Goal: Task Accomplishment & Management: Manage account settings

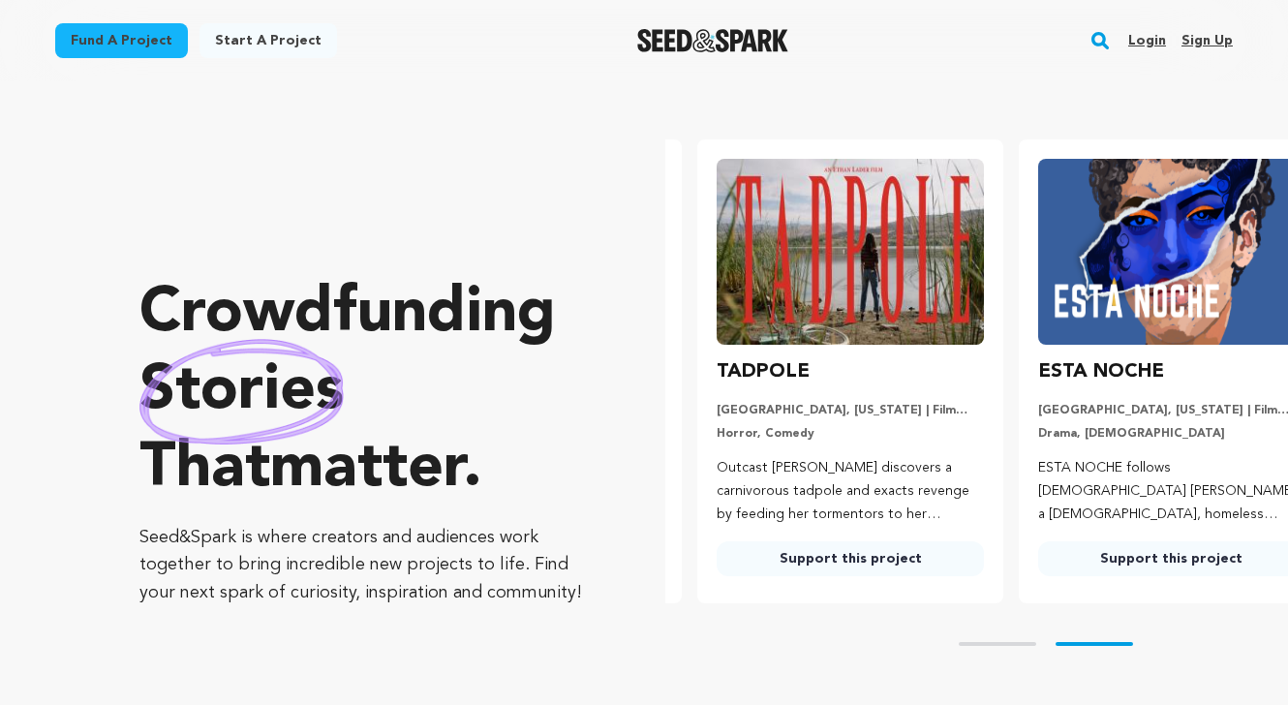
scroll to position [0, 335]
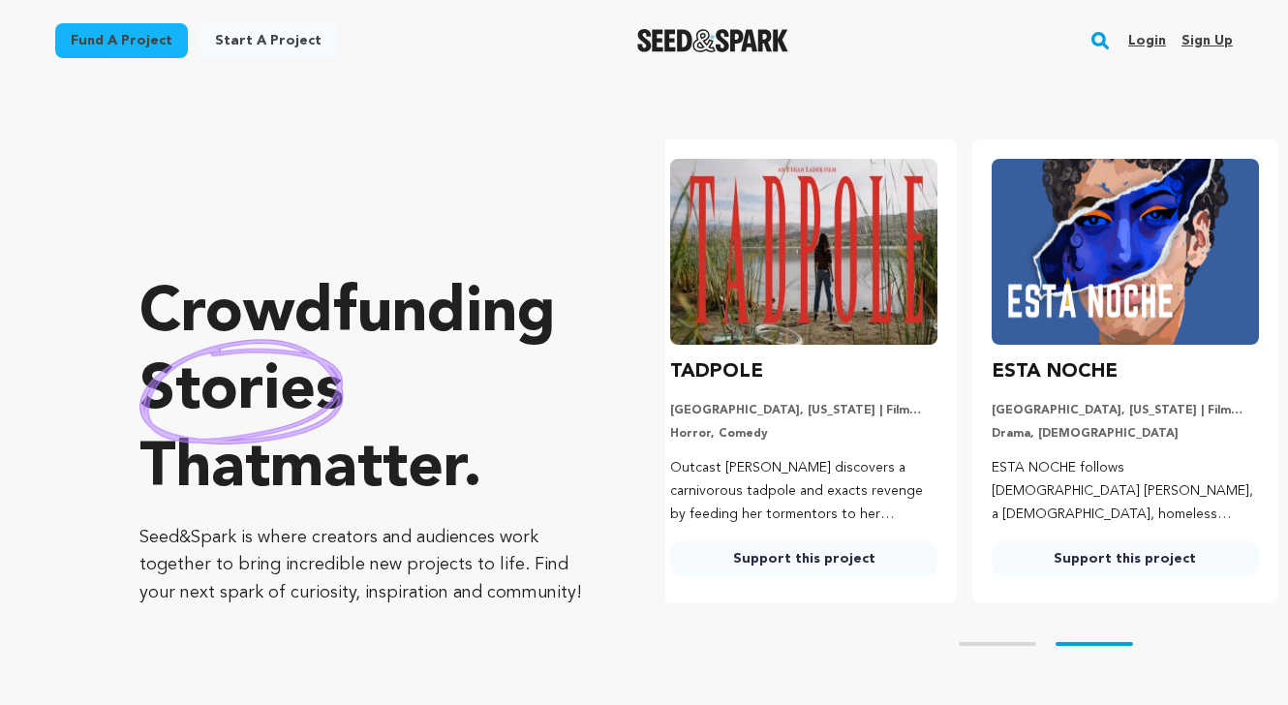
click at [1145, 40] on link "Login" at bounding box center [1147, 40] width 38 height 31
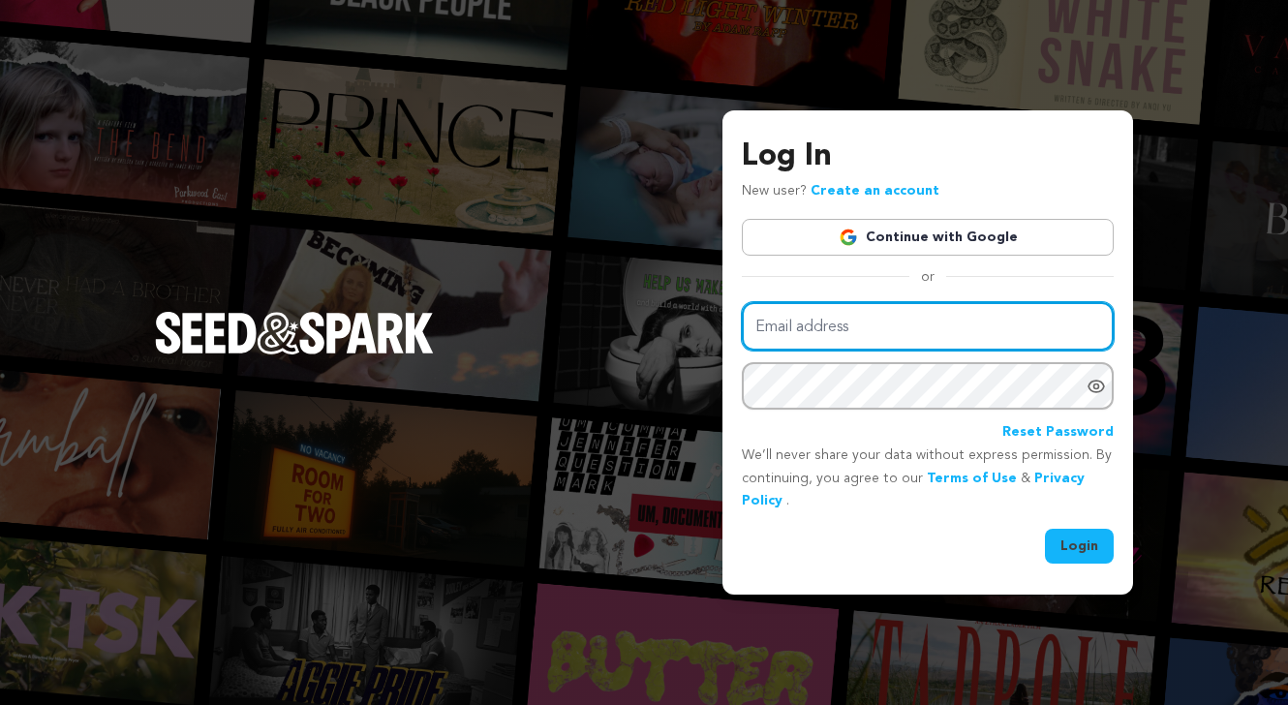
type input "[PERSON_NAME][EMAIL_ADDRESS][PERSON_NAME][PERSON_NAME][DOMAIN_NAME]"
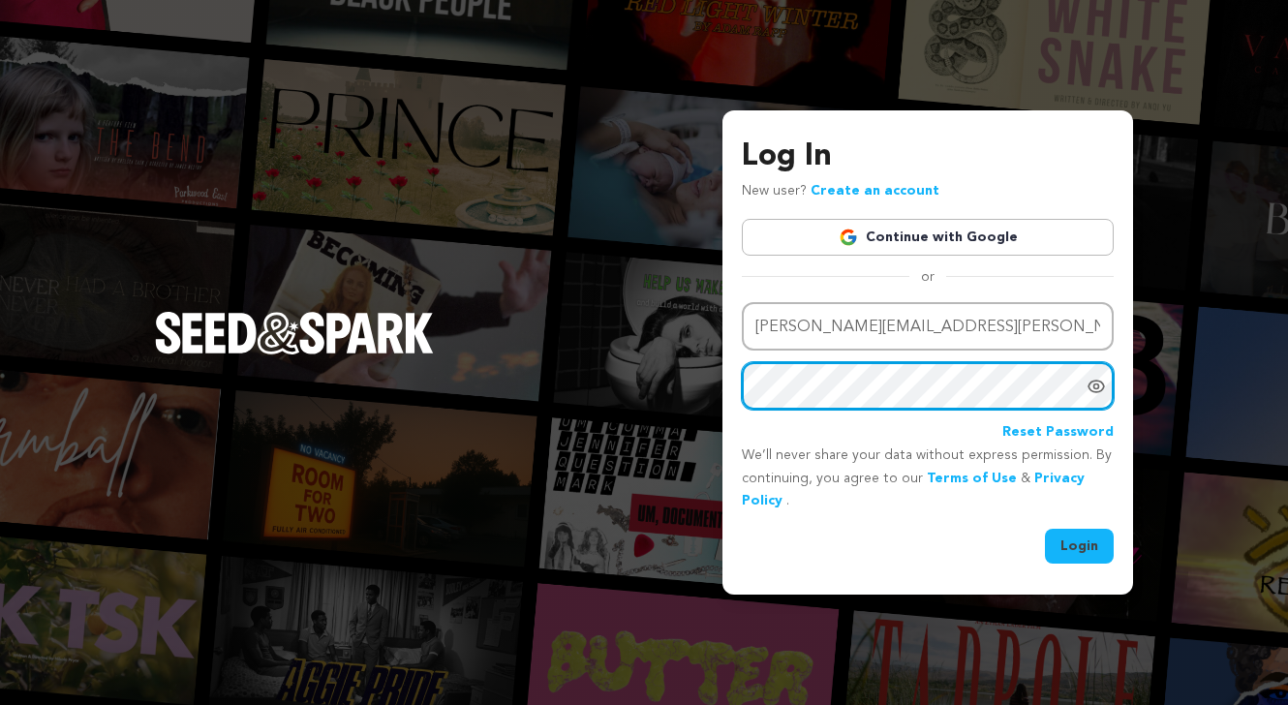
click at [1079, 544] on button "Login" at bounding box center [1079, 546] width 69 height 35
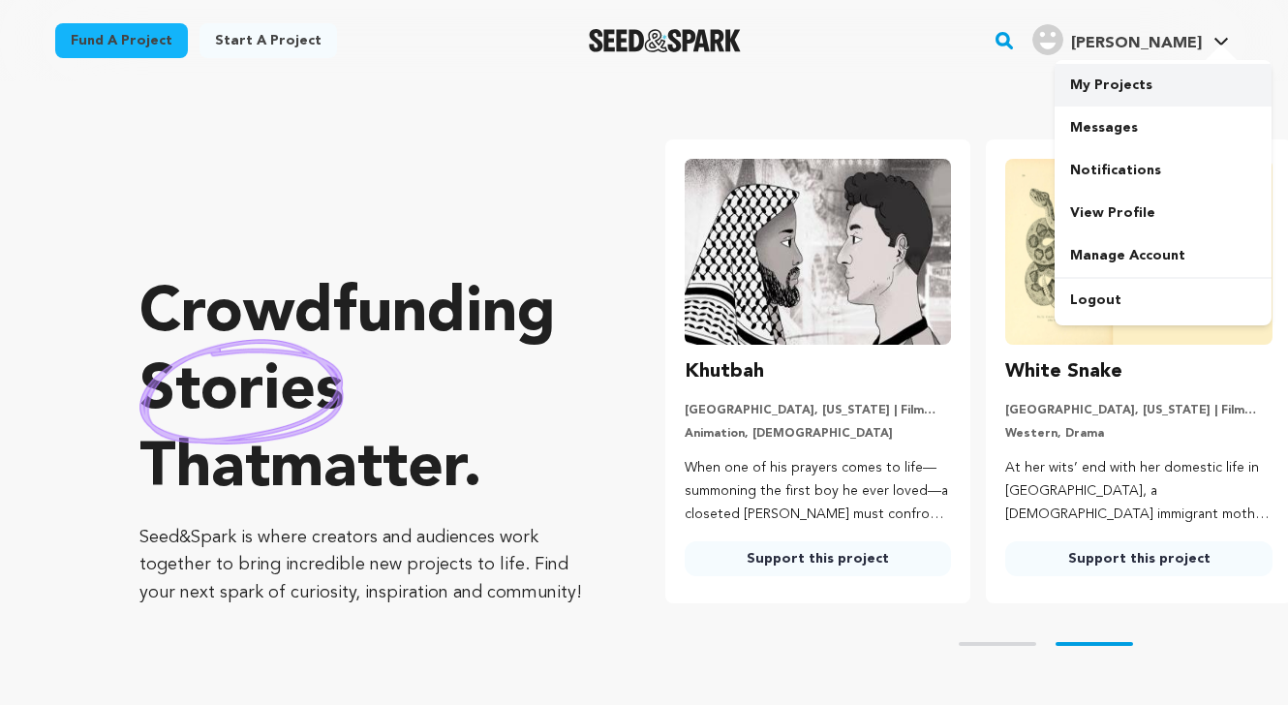
scroll to position [0, 337]
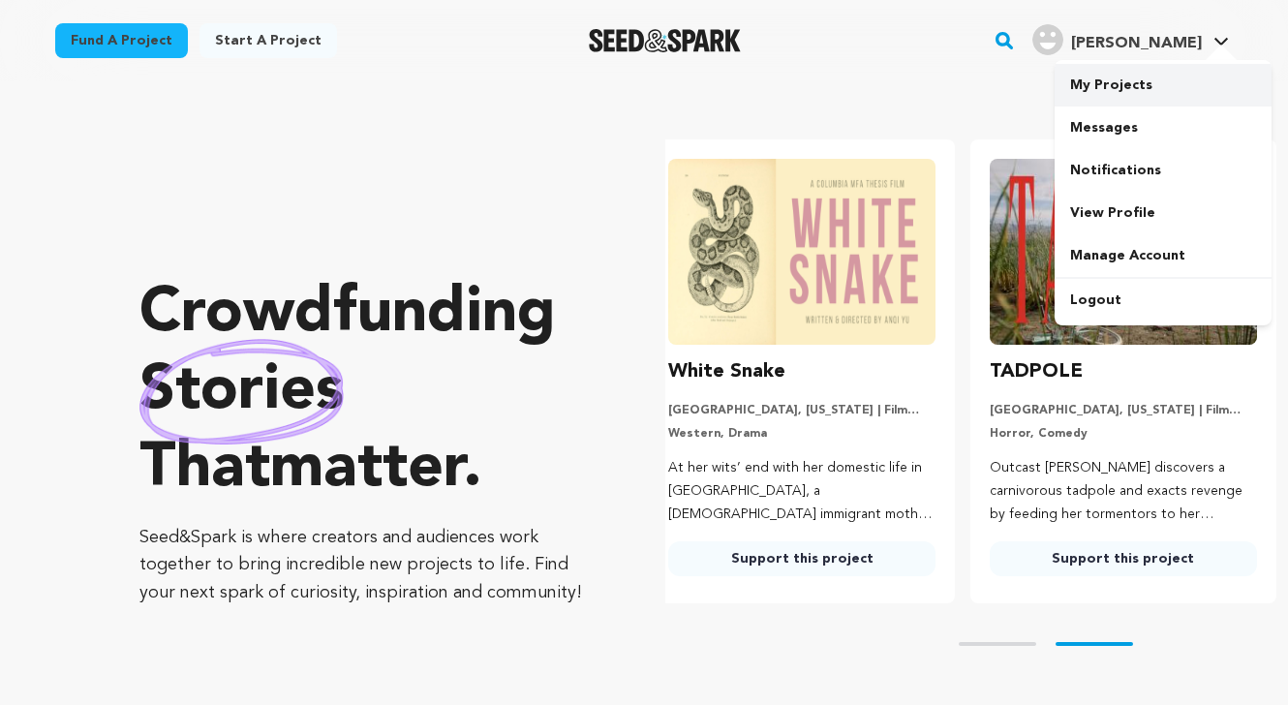
click at [1129, 87] on link "My Projects" at bounding box center [1162, 85] width 217 height 43
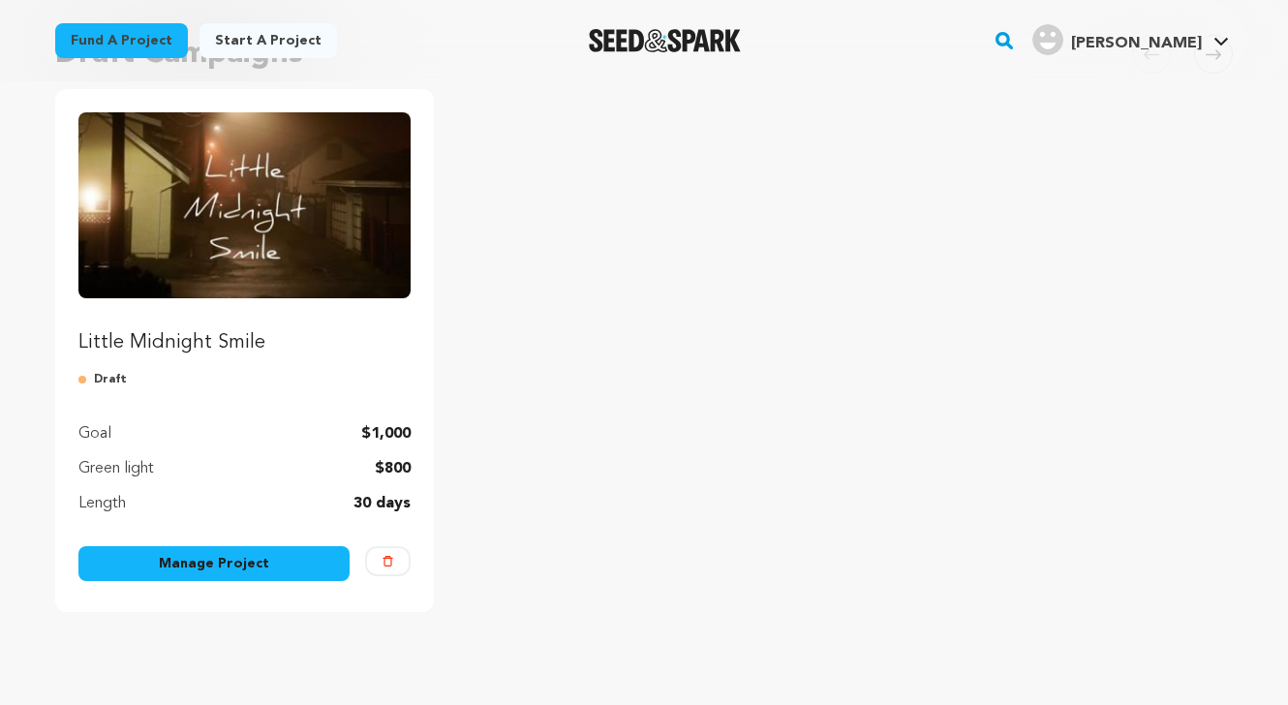
scroll to position [225, 0]
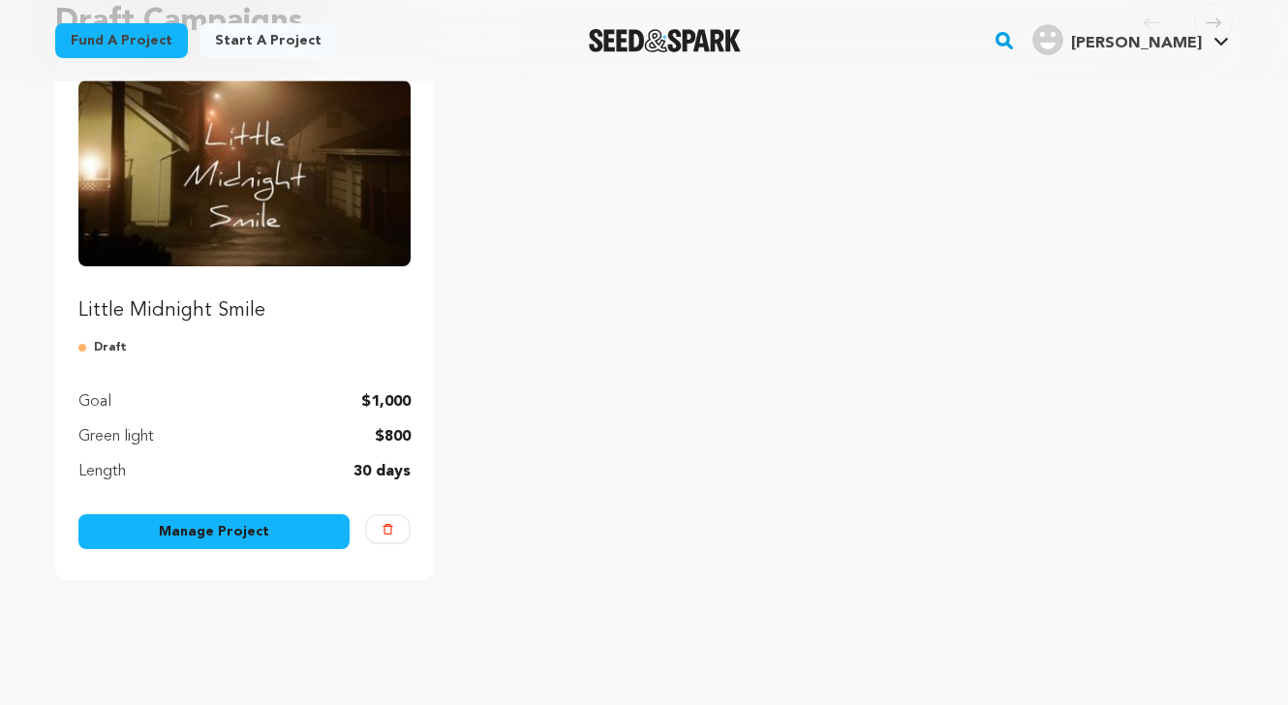
click at [192, 530] on link "Manage Project" at bounding box center [213, 531] width 271 height 35
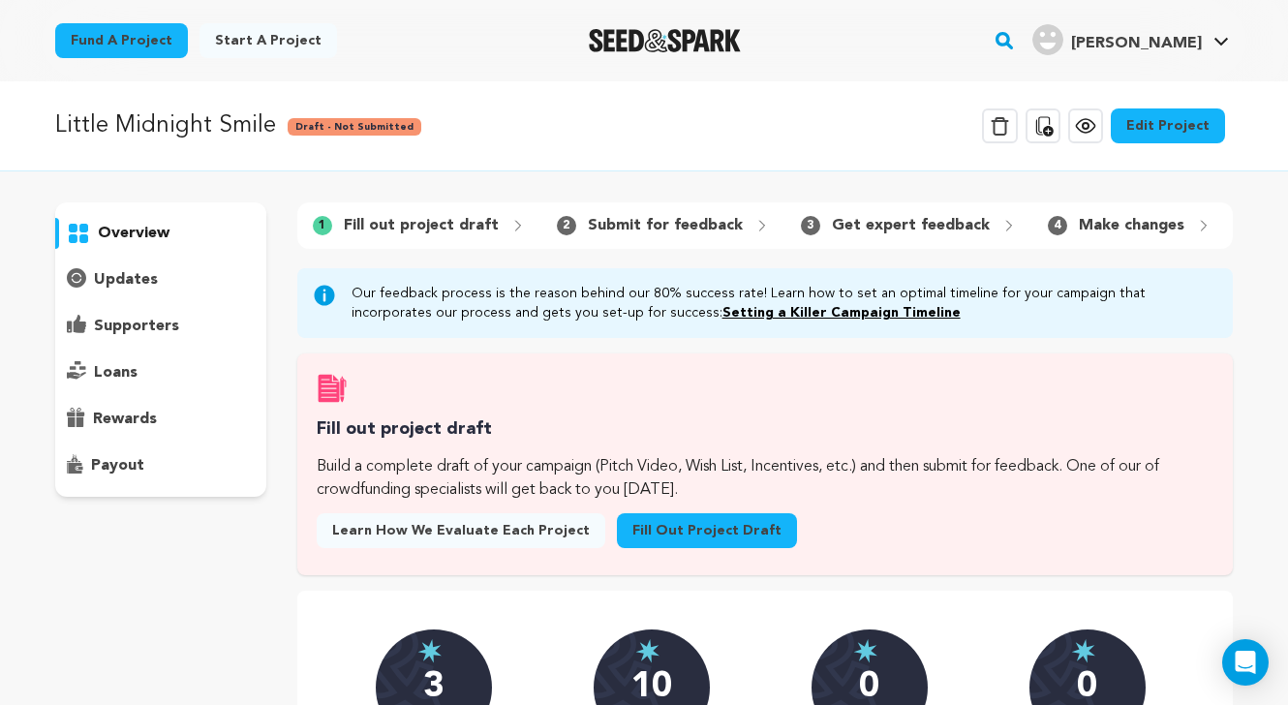
click at [1168, 123] on link "Edit Project" at bounding box center [1167, 125] width 114 height 35
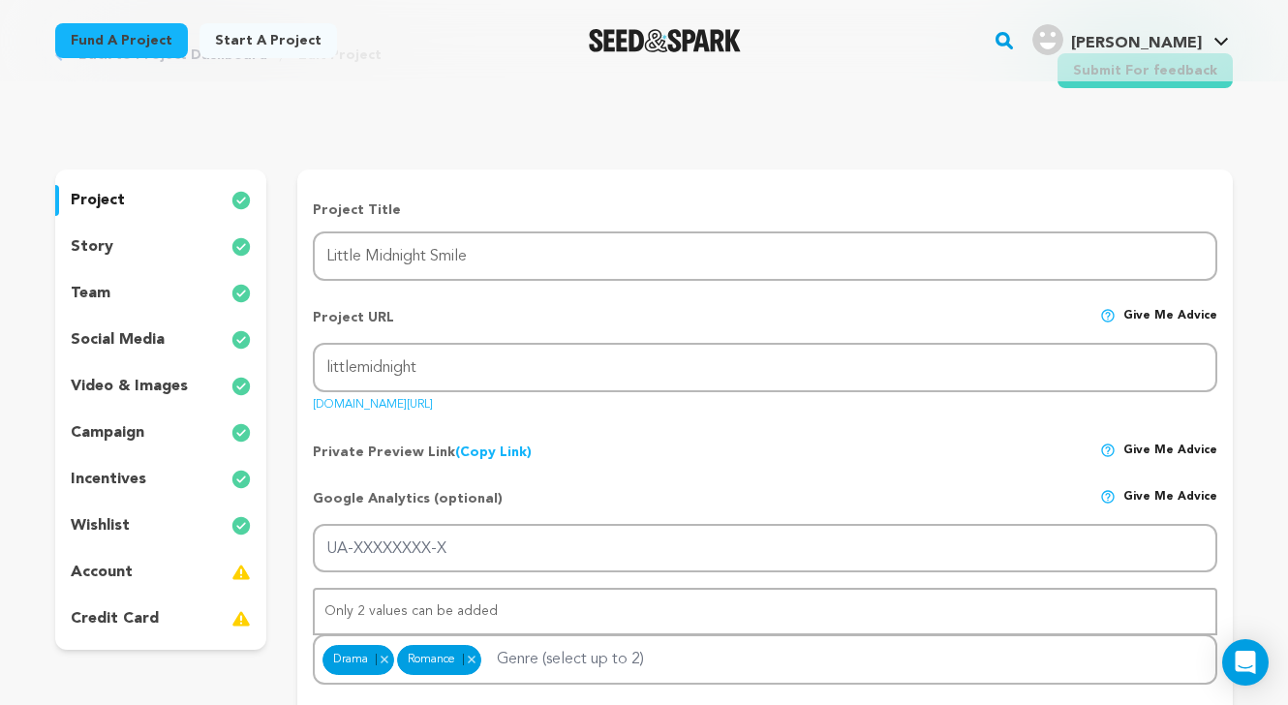
scroll to position [90, 0]
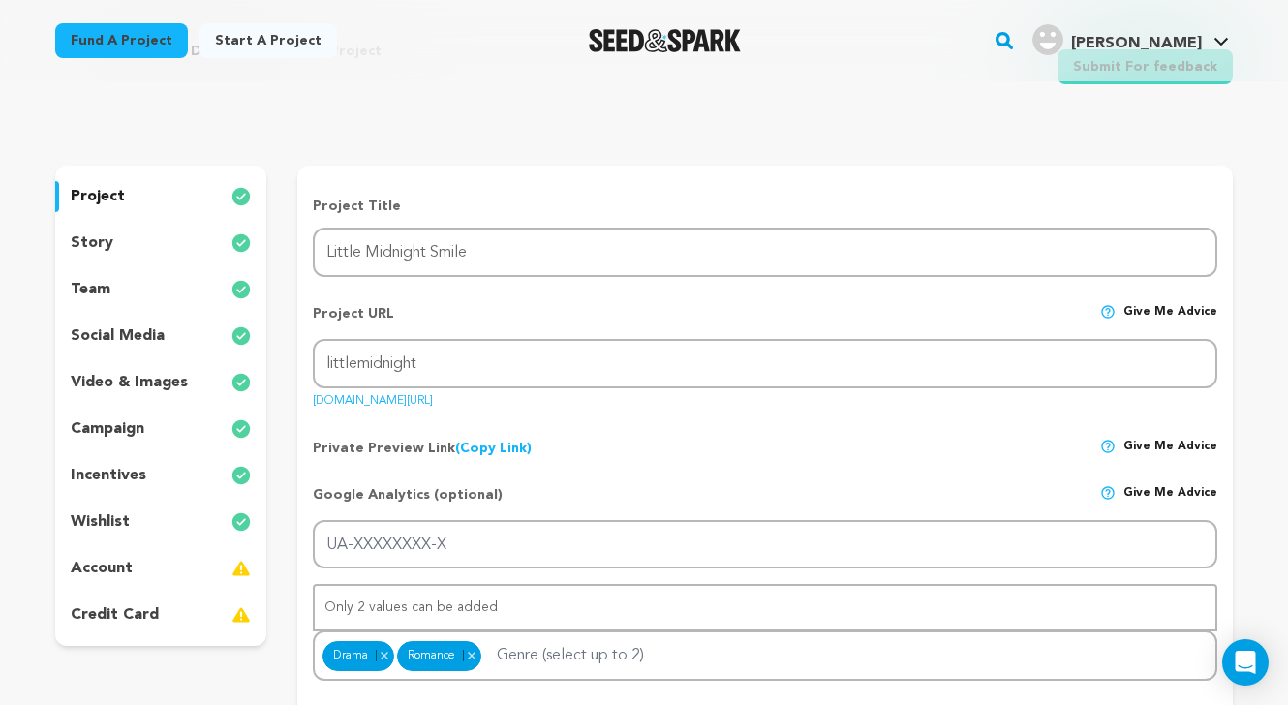
click at [92, 384] on p "video & images" at bounding box center [129, 382] width 117 height 23
